Goal: Information Seeking & Learning: Check status

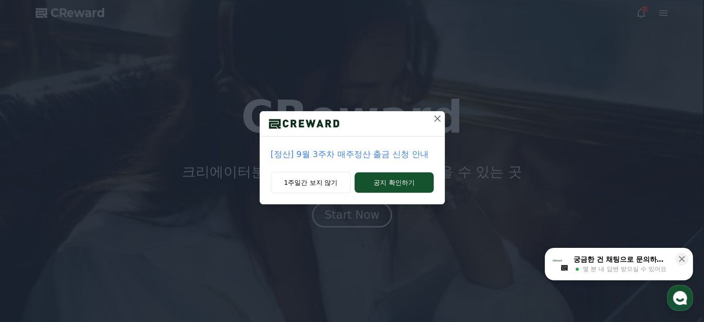
click at [349, 157] on p "[정산] 9월 3주차 매주정산 출금 신청 안내" at bounding box center [352, 154] width 163 height 13
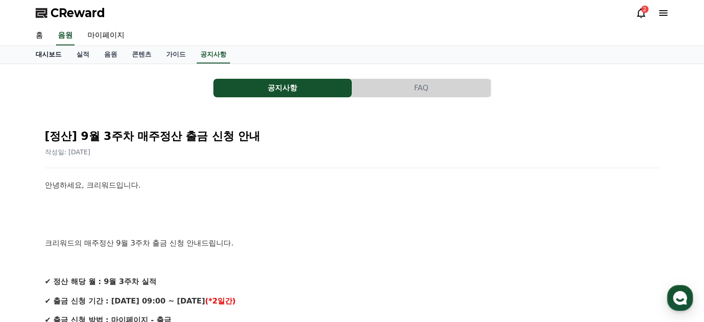
click at [52, 56] on link "대시보드" at bounding box center [48, 55] width 41 height 18
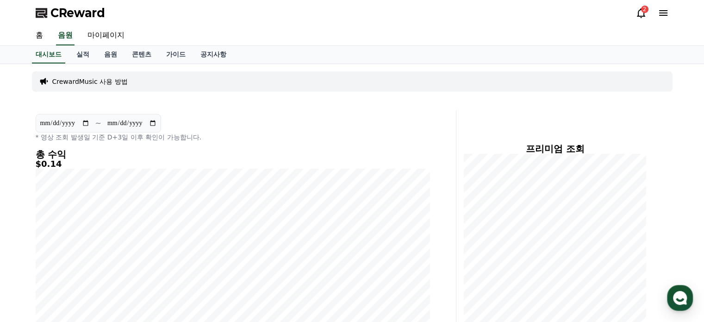
drag, startPoint x: 656, startPoint y: 24, endPoint x: 646, endPoint y: 14, distance: 13.7
click at [655, 23] on div "CReward 2" at bounding box center [352, 13] width 648 height 26
click at [644, 12] on div "2" at bounding box center [644, 9] width 7 height 7
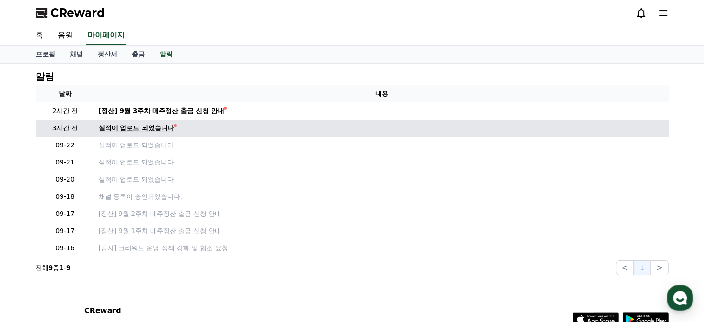
click at [160, 125] on div "실적이 업로드 되었습니다" at bounding box center [137, 128] width 76 height 10
